Goal: Contribute content: Add original content to the website for others to see

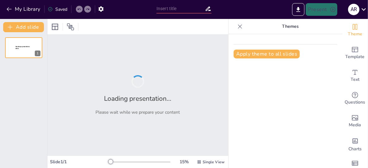
type input "Introduction to Operating Systems: Architecture and Design"
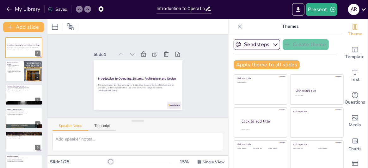
checkbox input "true"
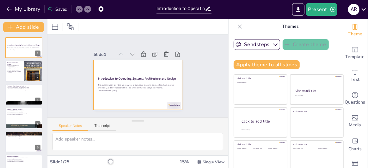
checkbox input "true"
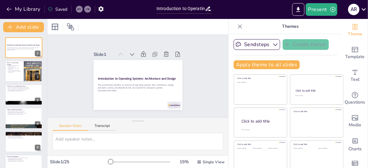
checkbox input "true"
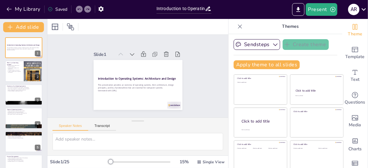
checkbox input "true"
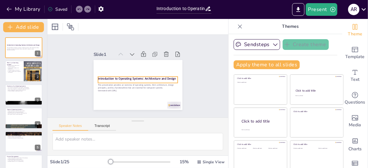
checkbox input "true"
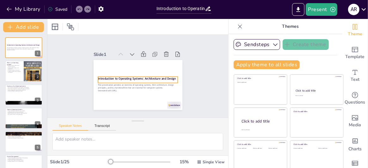
checkbox input "true"
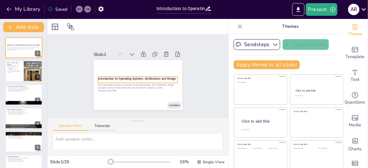
checkbox input "true"
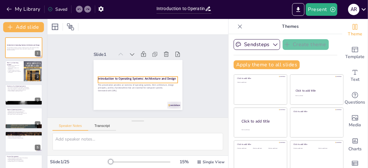
checkbox input "true"
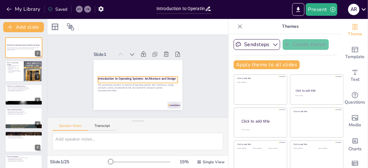
checkbox input "true"
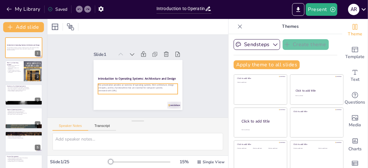
checkbox input "true"
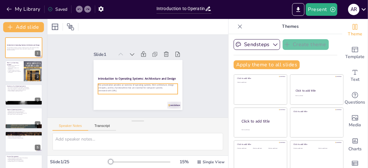
checkbox input "true"
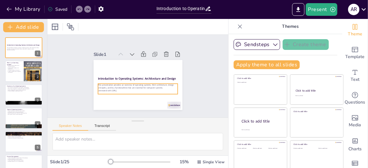
checkbox input "true"
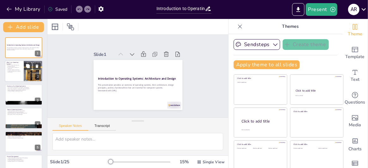
checkbox input "true"
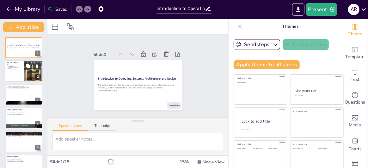
checkbox input "true"
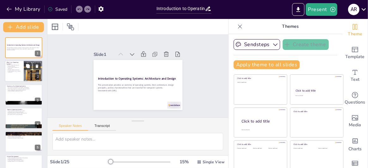
checkbox input "true"
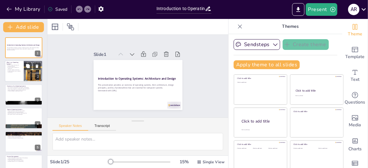
checkbox input "true"
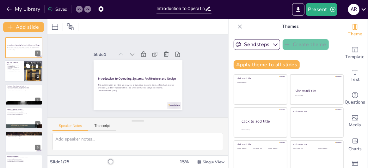
checkbox input "true"
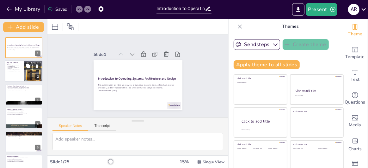
click at [10, 69] on p "An OS provides a platform for applications." at bounding box center [14, 68] width 15 height 2
type textarea "An operating system plays a crucial role in managing both hardware and software…"
checkbox input "true"
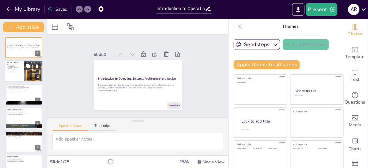
checkbox input "true"
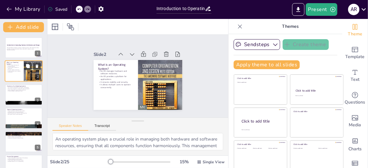
checkbox input "true"
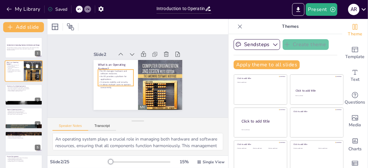
checkbox input "true"
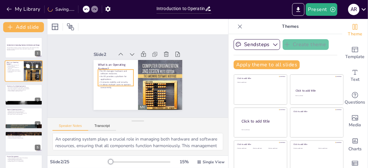
checkbox input "true"
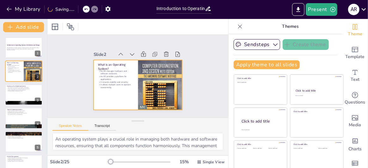
checkbox input "true"
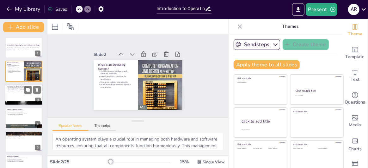
checkbox input "true"
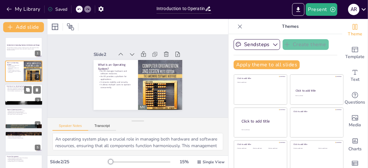
checkbox input "true"
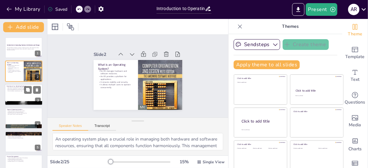
checkbox input "true"
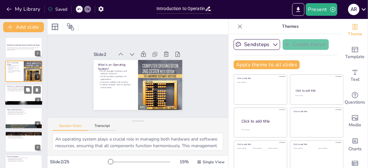
click at [15, 92] on div at bounding box center [24, 94] width 38 height 21
type textarea "Process and memory management are two of the core functions of an operating sys…"
checkbox input "true"
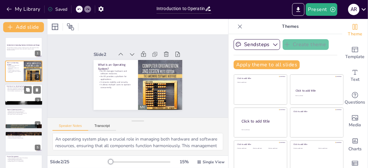
checkbox input "true"
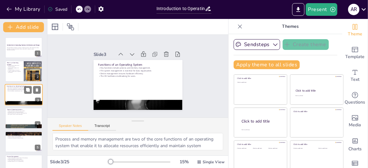
checkbox input "true"
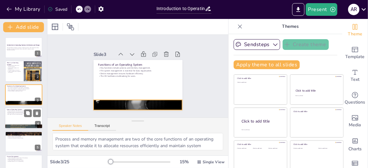
checkbox input "true"
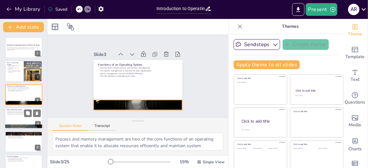
checkbox input "true"
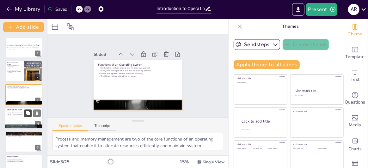
checkbox input "true"
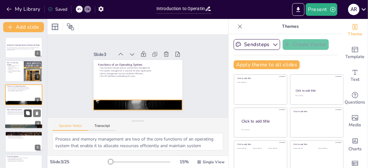
checkbox input "true"
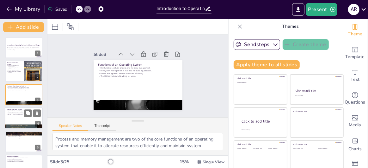
checkbox input "true"
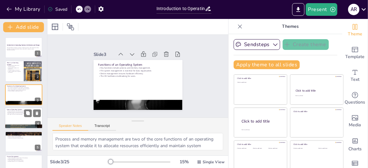
checkbox input "true"
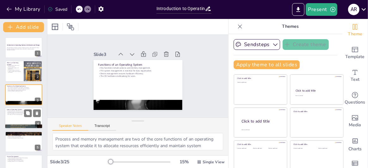
click at [23, 113] on p "Real-time systems are critical for timely processing." at bounding box center [24, 113] width 34 height 1
type textarea "Understanding the various types of operating systems is crucial for recognizing…"
checkbox input "true"
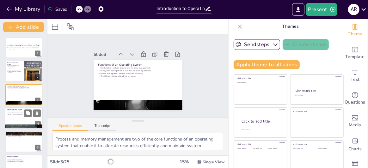
checkbox input "true"
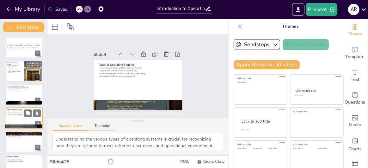
scroll to position [18, 0]
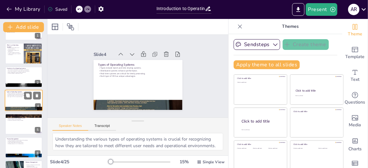
checkbox input "true"
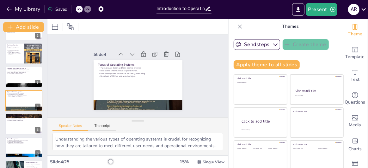
checkbox input "true"
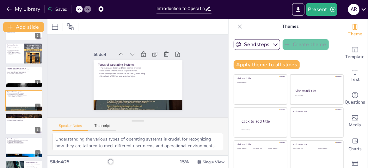
checkbox input "true"
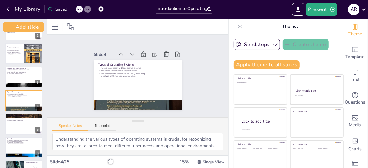
checkbox input "true"
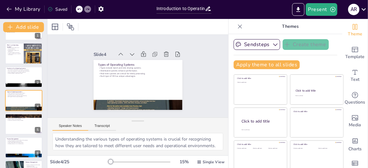
checkbox input "true"
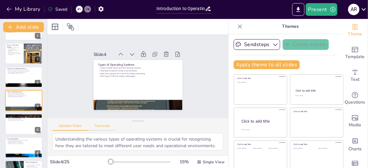
click at [99, 126] on button "Transcript" at bounding box center [102, 127] width 28 height 7
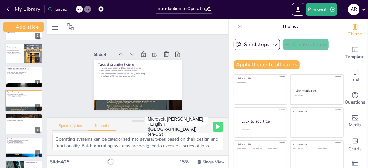
click at [73, 126] on button "Speaker Notes" at bounding box center [70, 127] width 36 height 7
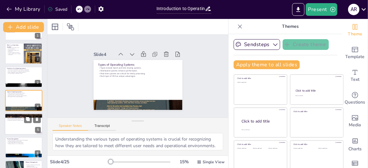
checkbox input "true"
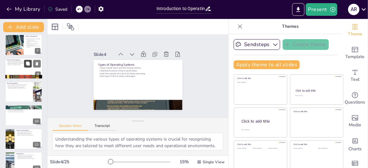
scroll to position [144, 0]
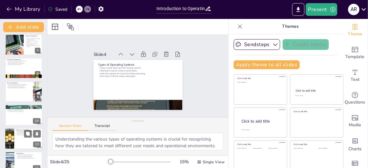
click at [21, 132] on p "User authentication restricts access." at bounding box center [28, 132] width 25 height 1
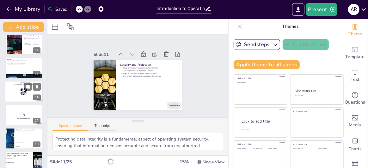
scroll to position [340, 0]
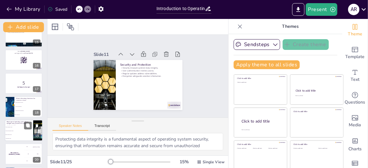
click at [19, 128] on li "Batch operating system" at bounding box center [19, 127] width 28 height 4
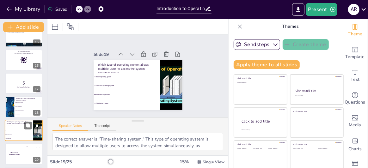
scroll to position [370, 0]
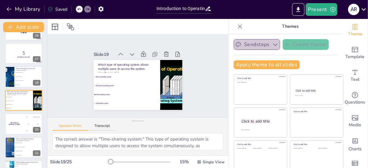
click at [272, 45] on icon "button" at bounding box center [275, 44] width 6 height 6
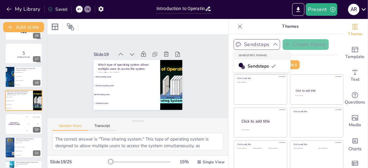
click at [297, 55] on hr at bounding box center [285, 55] width 104 height 0
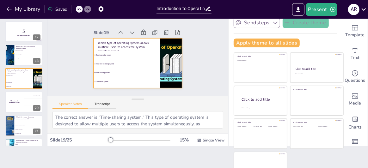
scroll to position [34, 0]
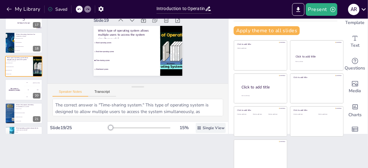
click at [203, 128] on span "Single View" at bounding box center [213, 127] width 22 height 5
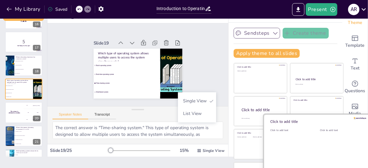
scroll to position [3, 0]
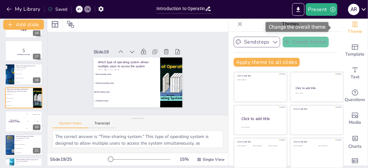
click at [311, 27] on div "Change the overall theme" at bounding box center [296, 27] width 63 height 10
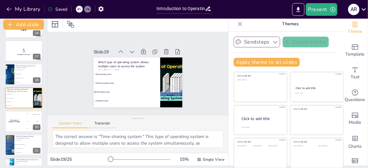
click at [237, 24] on icon at bounding box center [240, 24] width 6 height 6
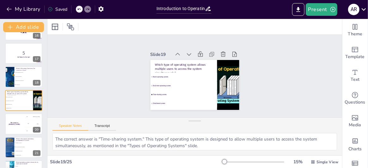
scroll to position [0, 0]
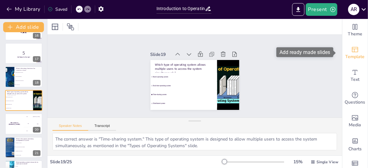
click at [351, 56] on span "Template" at bounding box center [354, 56] width 19 height 7
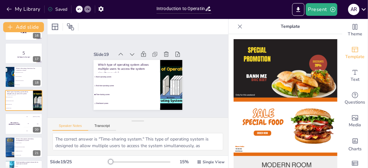
click at [237, 27] on icon at bounding box center [240, 26] width 6 height 6
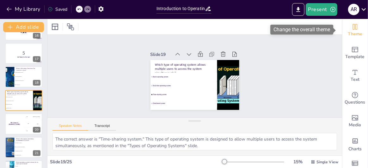
click at [351, 30] on icon "Change the overall theme" at bounding box center [355, 27] width 8 height 8
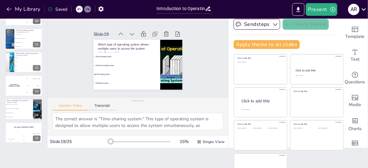
scroll to position [34, 0]
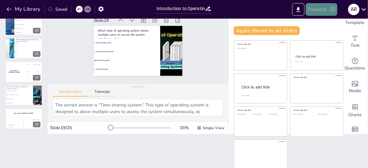
click at [333, 11] on icon "button" at bounding box center [332, 9] width 6 height 6
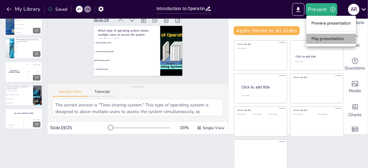
click at [329, 39] on li "Play presentation" at bounding box center [331, 39] width 50 height 10
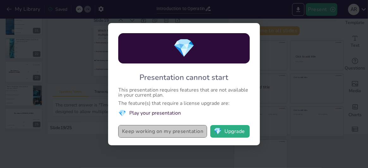
click at [166, 133] on button "Keep working on my presentation" at bounding box center [162, 131] width 89 height 13
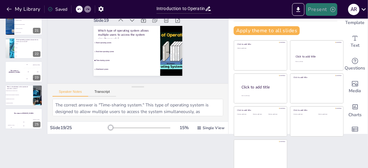
click at [331, 9] on icon "button" at bounding box center [332, 9] width 6 height 6
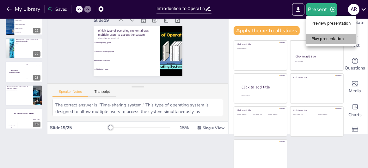
click at [325, 39] on li "Play presentation" at bounding box center [331, 39] width 50 height 10
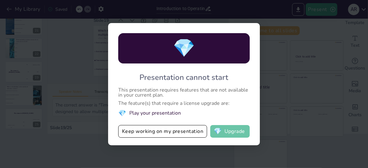
click at [236, 136] on button "💎 Upgrade" at bounding box center [229, 131] width 39 height 13
